Goal: Check status: Check status

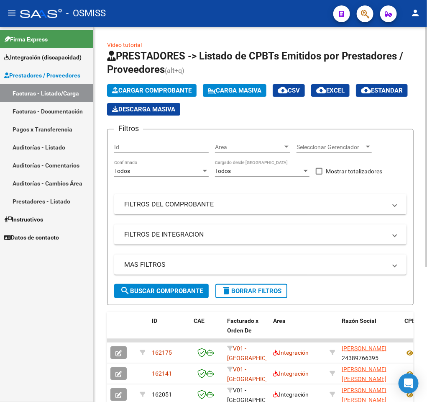
scroll to position [188, 0]
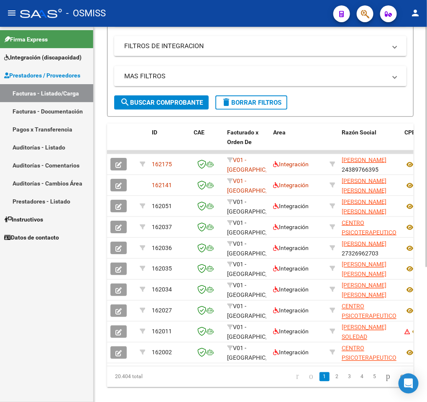
click at [254, 93] on div "MAS FILTROS Todos Con Doc. Respaldatoria Todos Con Trazabilidad Todos Asociado …" at bounding box center [260, 80] width 292 height 29
click at [265, 99] on span "delete Borrar Filtros" at bounding box center [251, 103] width 60 height 8
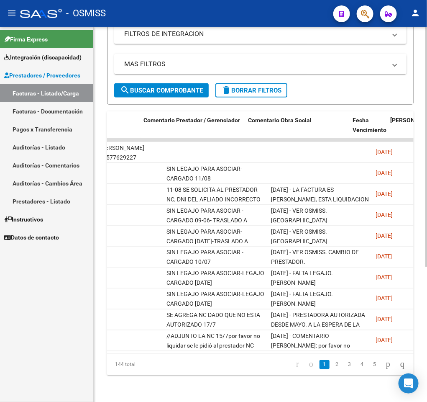
scroll to position [0, 1299]
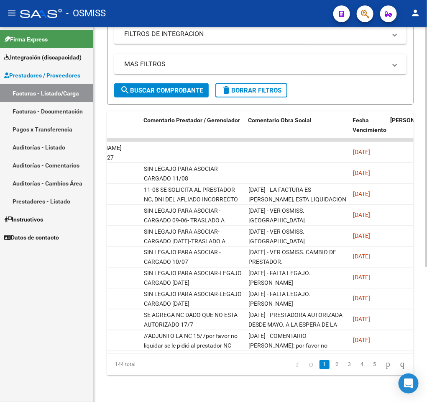
click at [325, 343] on datatable-body "162175 V01 - Viasano Integración REID VICTORIA 24389766395 Factura C: 1 - 98 $ …" at bounding box center [260, 245] width 307 height 215
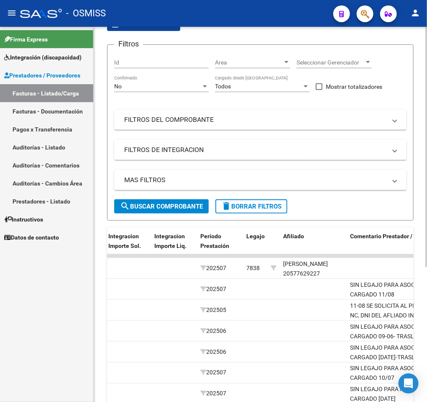
scroll to position [0, 0]
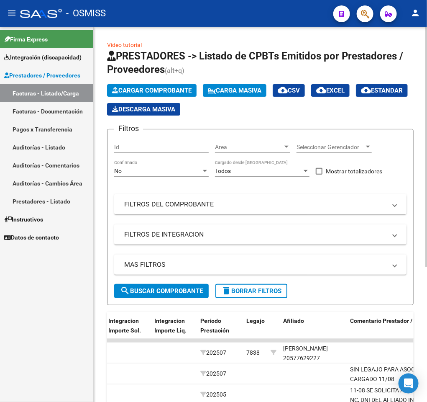
click at [176, 169] on div "No" at bounding box center [157, 170] width 87 height 7
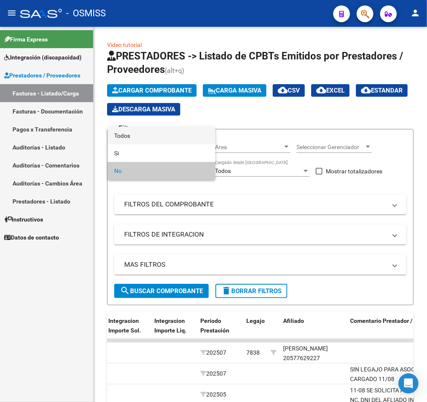
click at [158, 135] on span "Todos" at bounding box center [161, 136] width 95 height 18
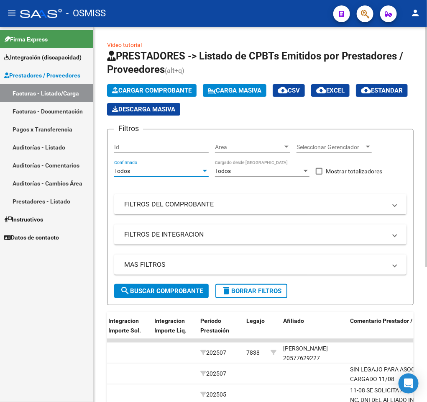
click at [159, 288] on span "search Buscar Comprobante" at bounding box center [161, 291] width 83 height 8
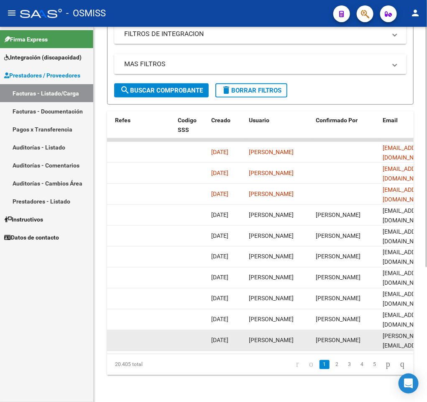
scroll to position [0, 1681]
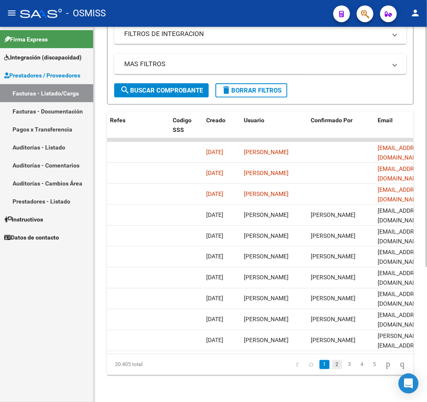
click at [332, 368] on link "2" at bounding box center [337, 364] width 10 height 9
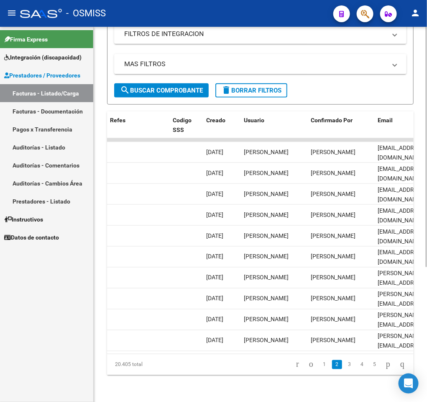
click at [345, 366] on link "3" at bounding box center [350, 364] width 10 height 9
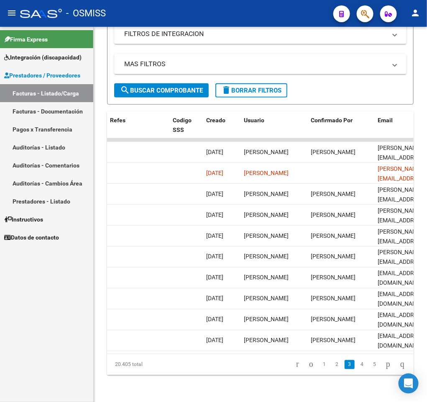
click at [291, 359] on li at bounding box center [297, 364] width 13 height 14
click at [295, 363] on icon "go to first page" at bounding box center [297, 364] width 5 height 10
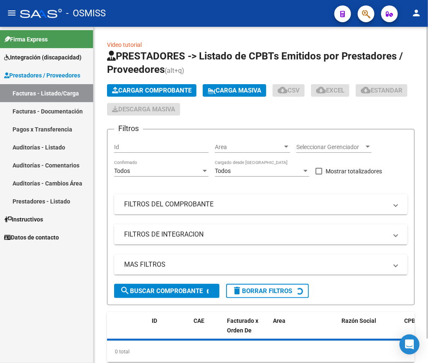
click at [174, 208] on mat-panel-title "FILTROS DEL COMPROBANTE" at bounding box center [256, 204] width 264 height 9
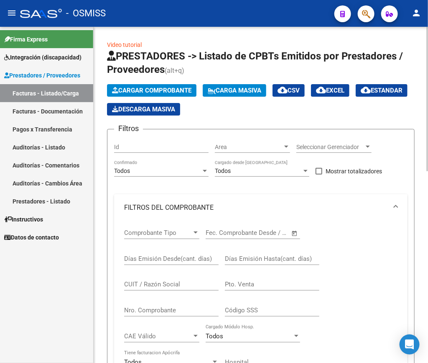
scroll to position [63, 0]
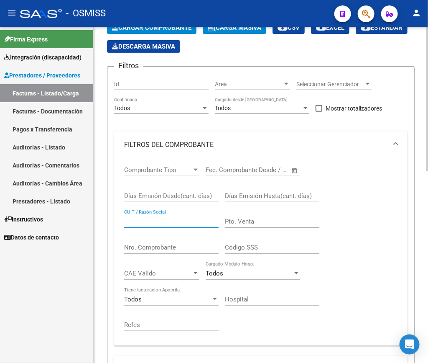
paste input "30716063344"
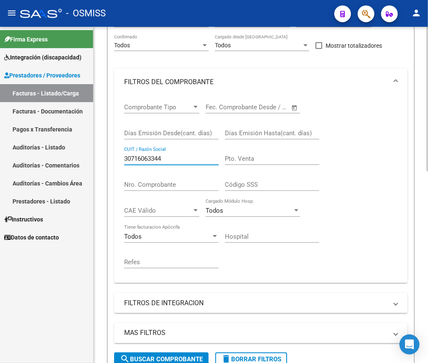
scroll to position [188, 0]
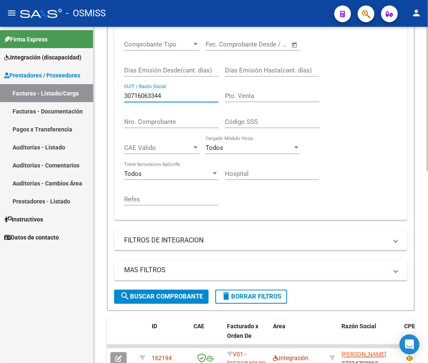
type input "30716063344"
click at [149, 296] on span "search Buscar Comprobante" at bounding box center [161, 297] width 83 height 8
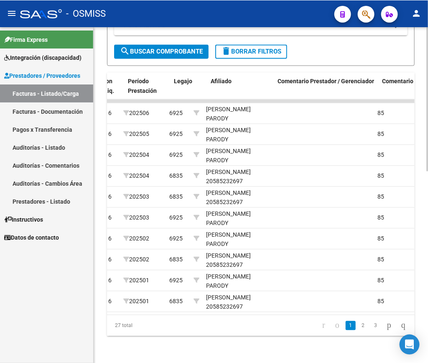
scroll to position [0, 1165]
